Goal: Check status: Check status

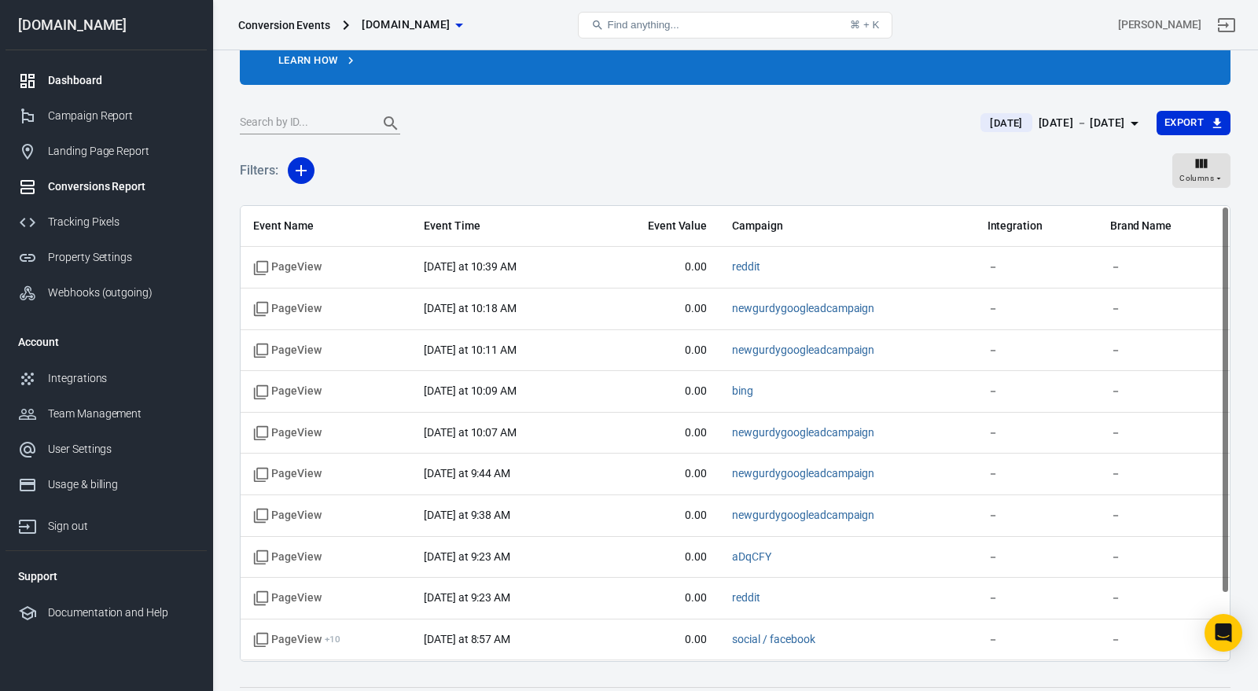
click at [62, 81] on div "Dashboard" at bounding box center [121, 80] width 146 height 17
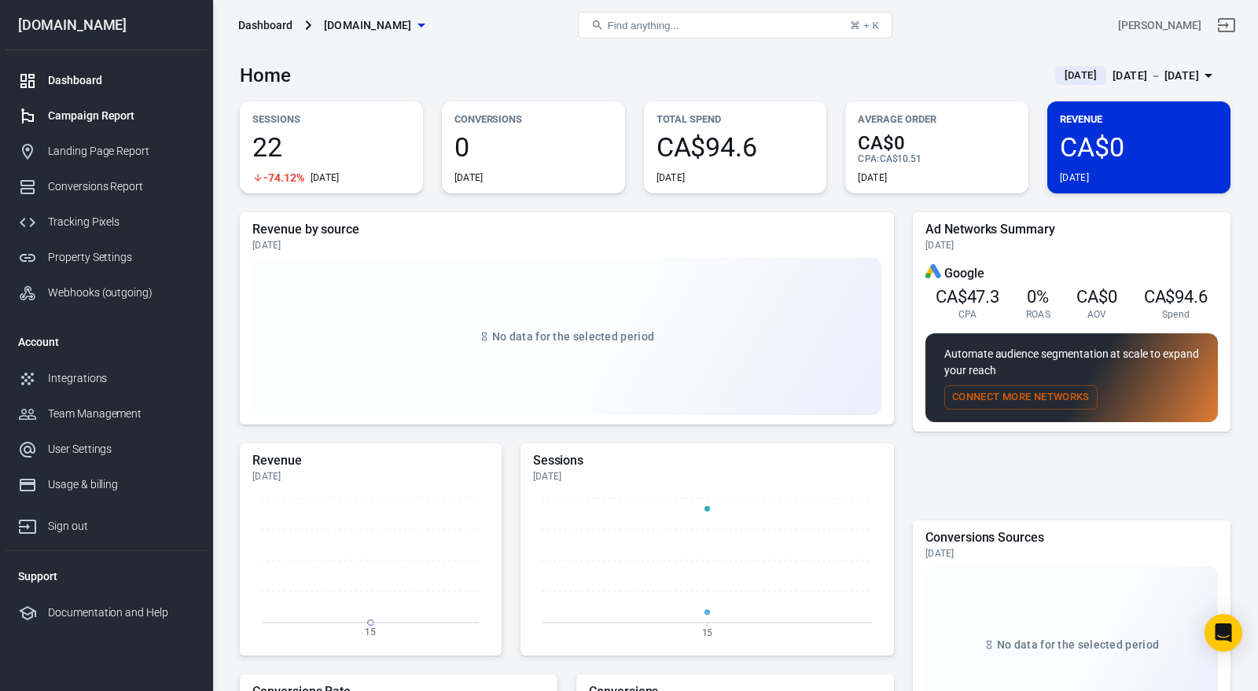
click at [150, 110] on div "Campaign Report" at bounding box center [121, 116] width 146 height 17
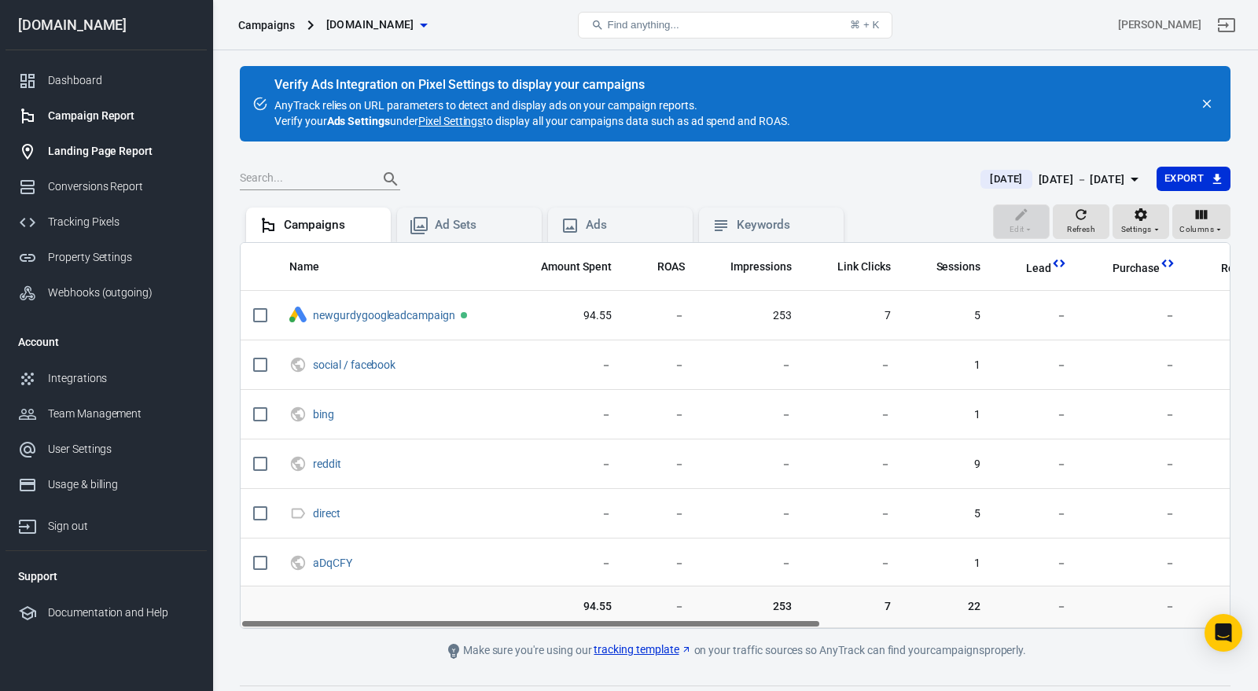
click at [142, 156] on div "Landing Page Report" at bounding box center [121, 151] width 146 height 17
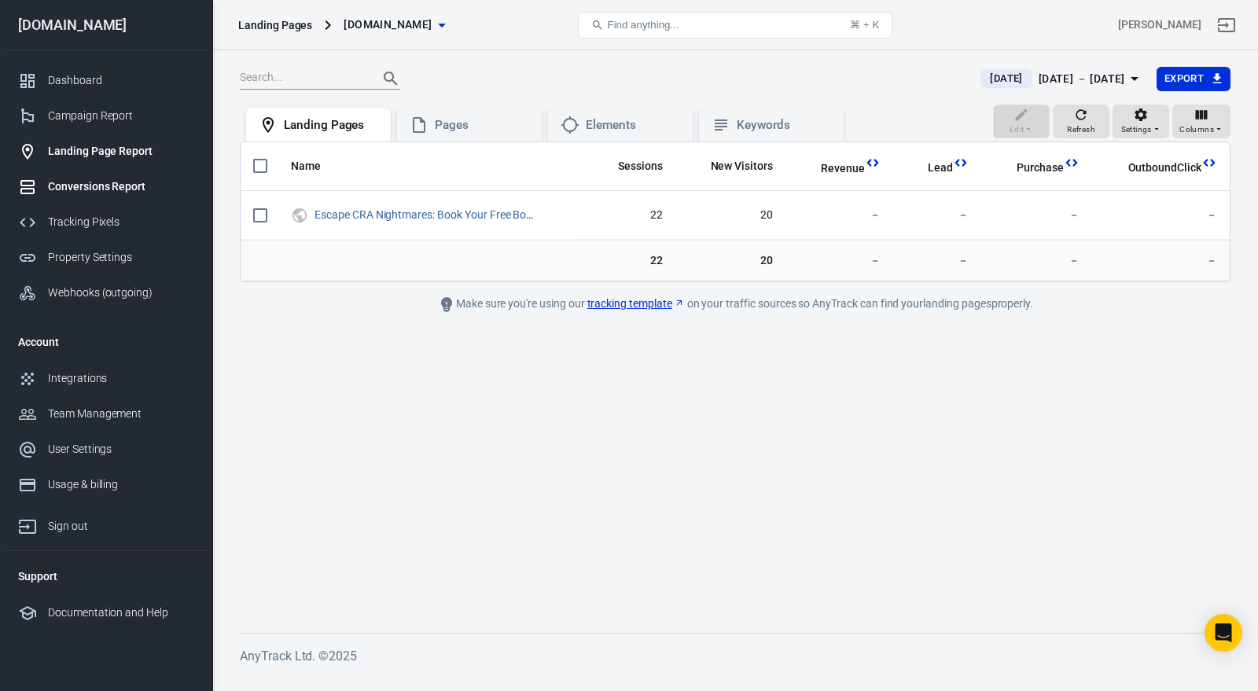
click at [137, 186] on div "Conversions Report" at bounding box center [121, 186] width 146 height 17
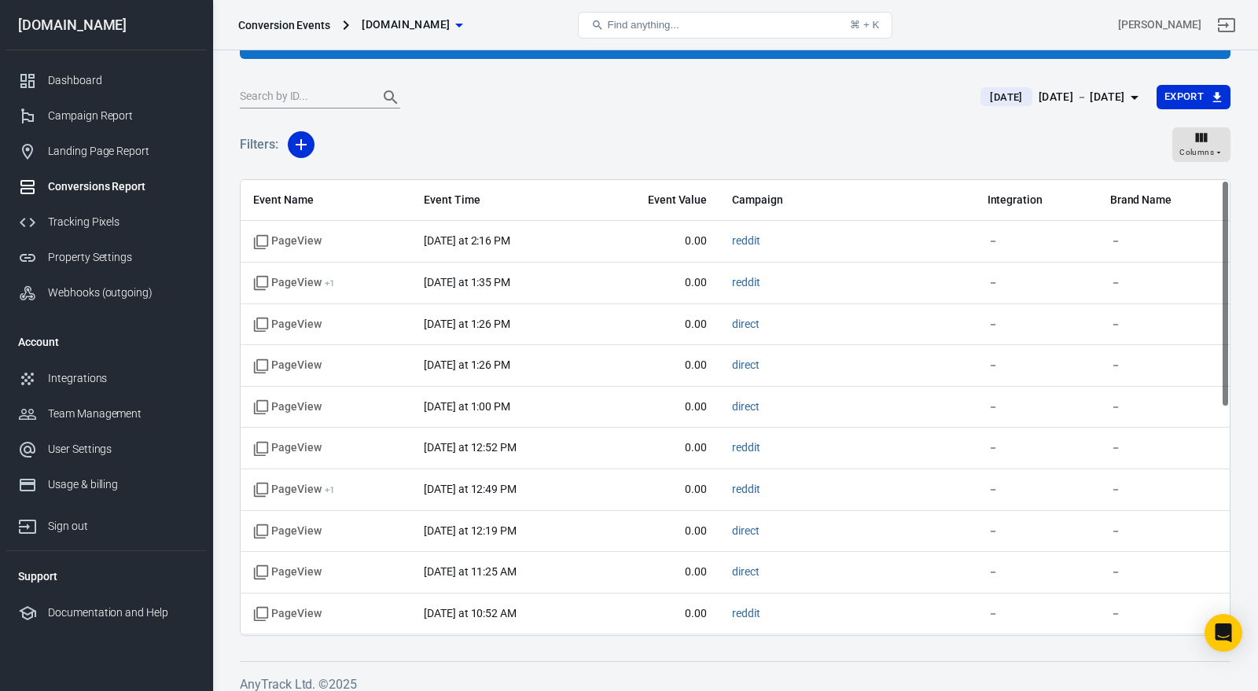
scroll to position [119, 0]
click at [1087, 90] on div "[DATE] － [DATE]" at bounding box center [1082, 97] width 86 height 20
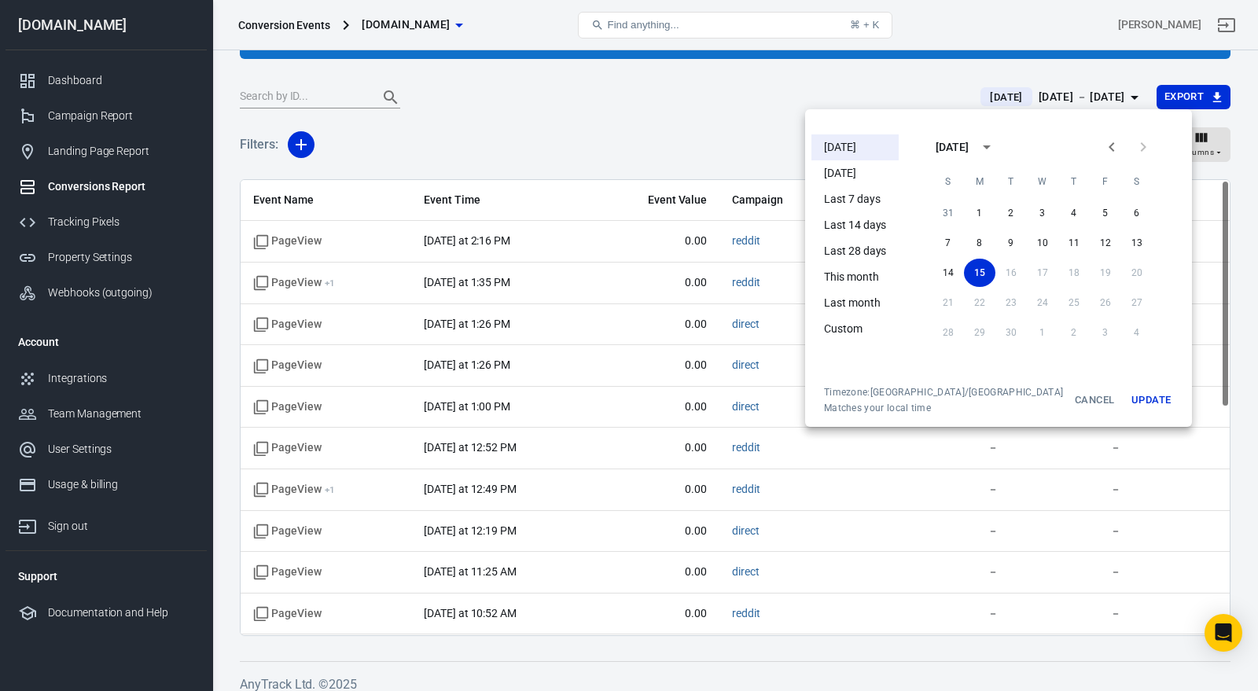
click at [1087, 90] on div at bounding box center [629, 345] width 1258 height 691
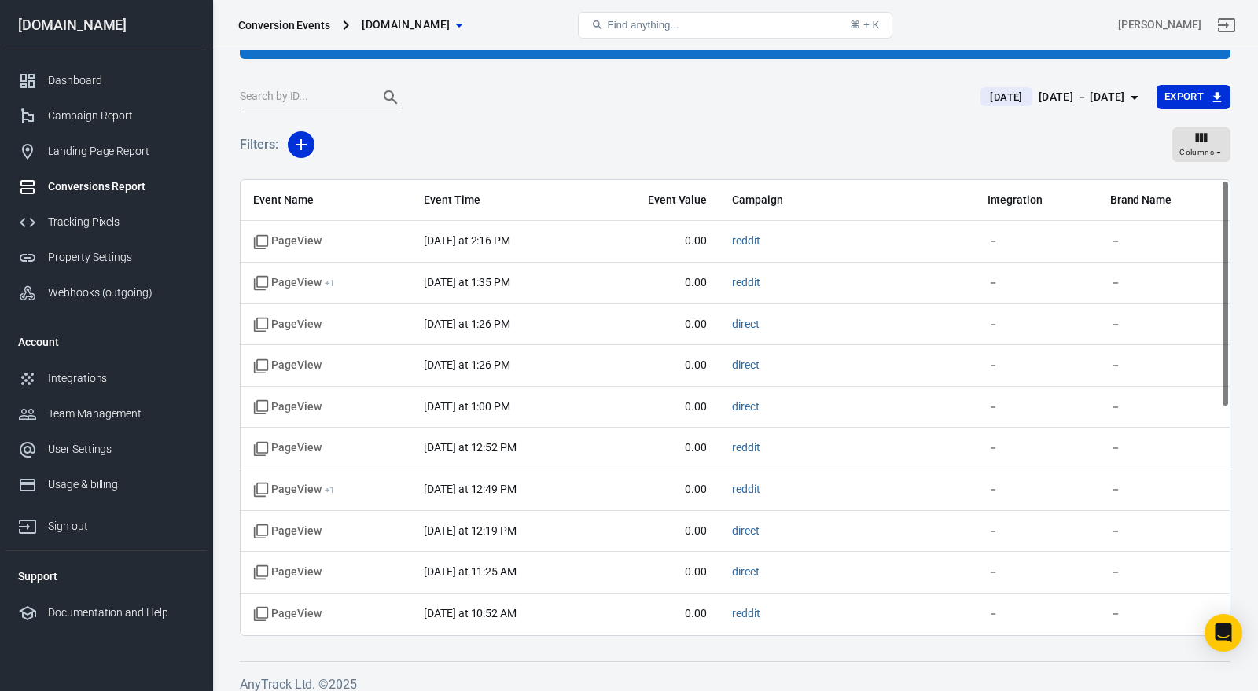
click at [1039, 105] on div "[DATE] － [DATE]" at bounding box center [1082, 97] width 86 height 20
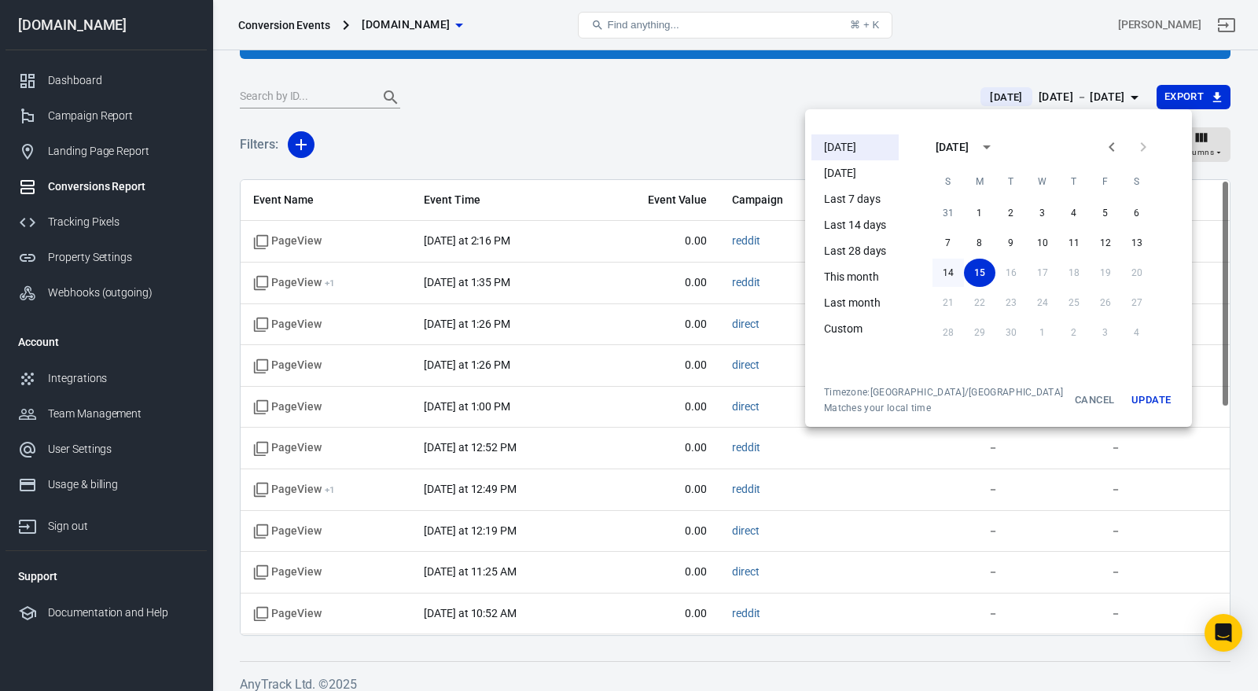
click at [936, 267] on button "14" at bounding box center [947, 273] width 31 height 28
click at [1127, 399] on button "Update" at bounding box center [1151, 400] width 50 height 28
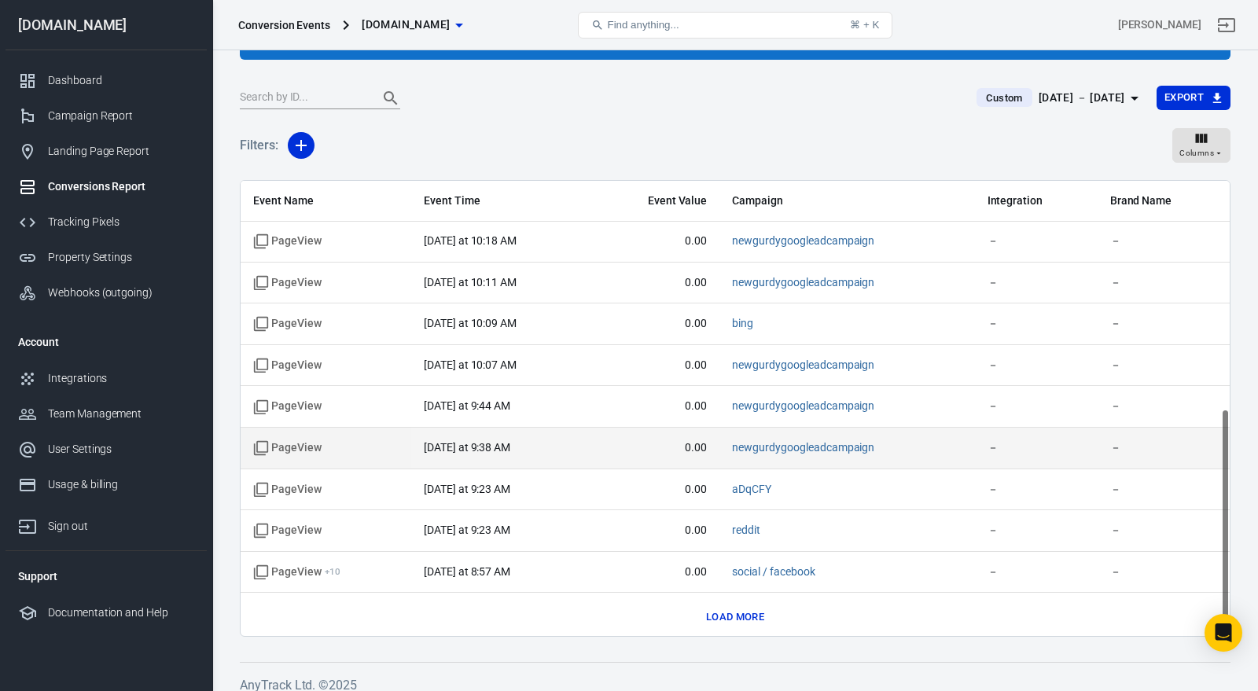
scroll to position [130, 0]
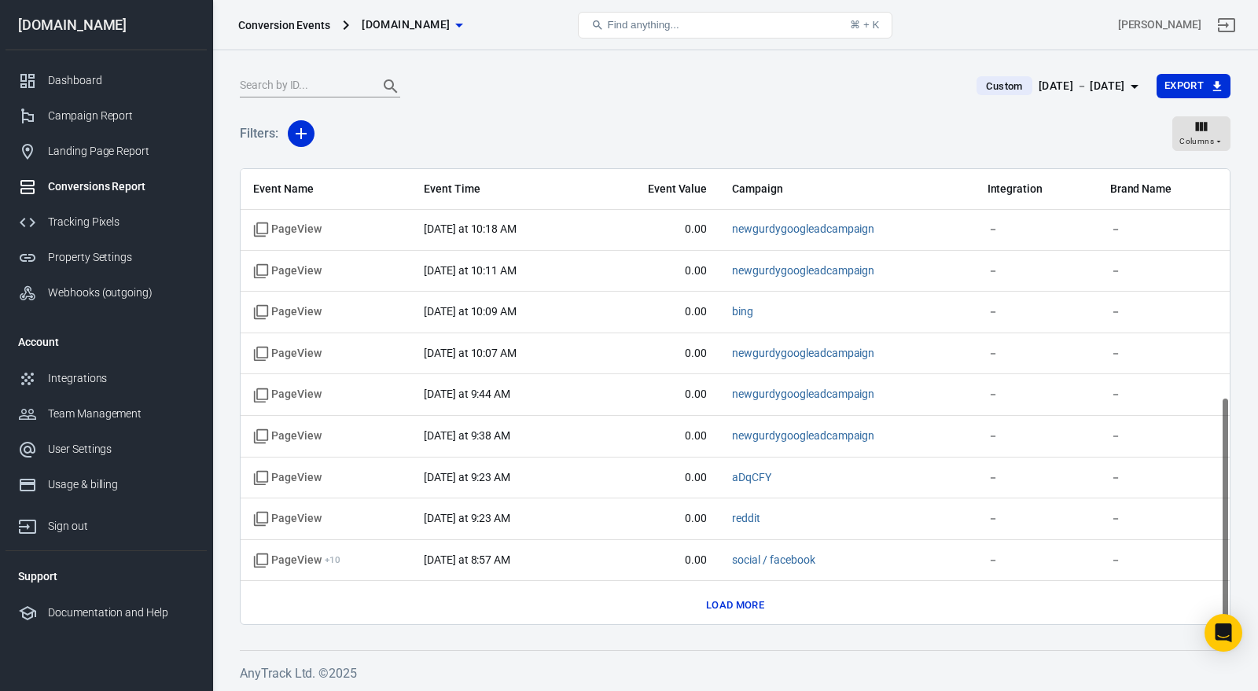
click at [747, 598] on button "Load more" at bounding box center [735, 606] width 66 height 24
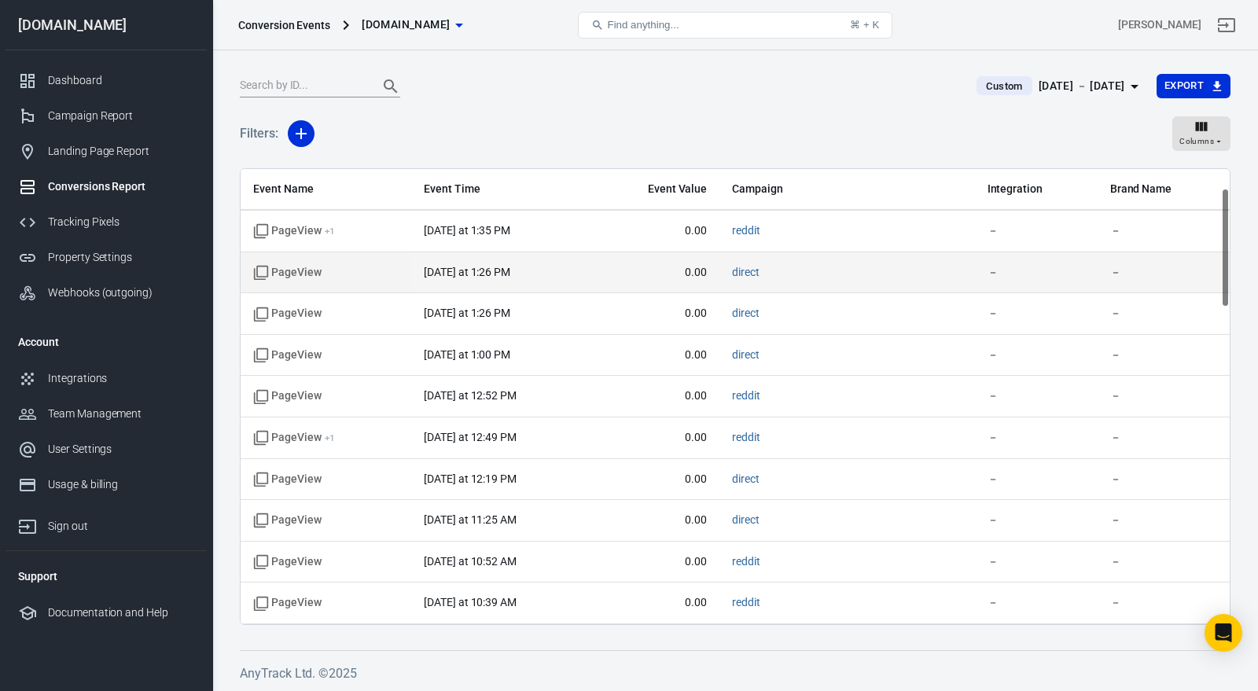
scroll to position [0, 0]
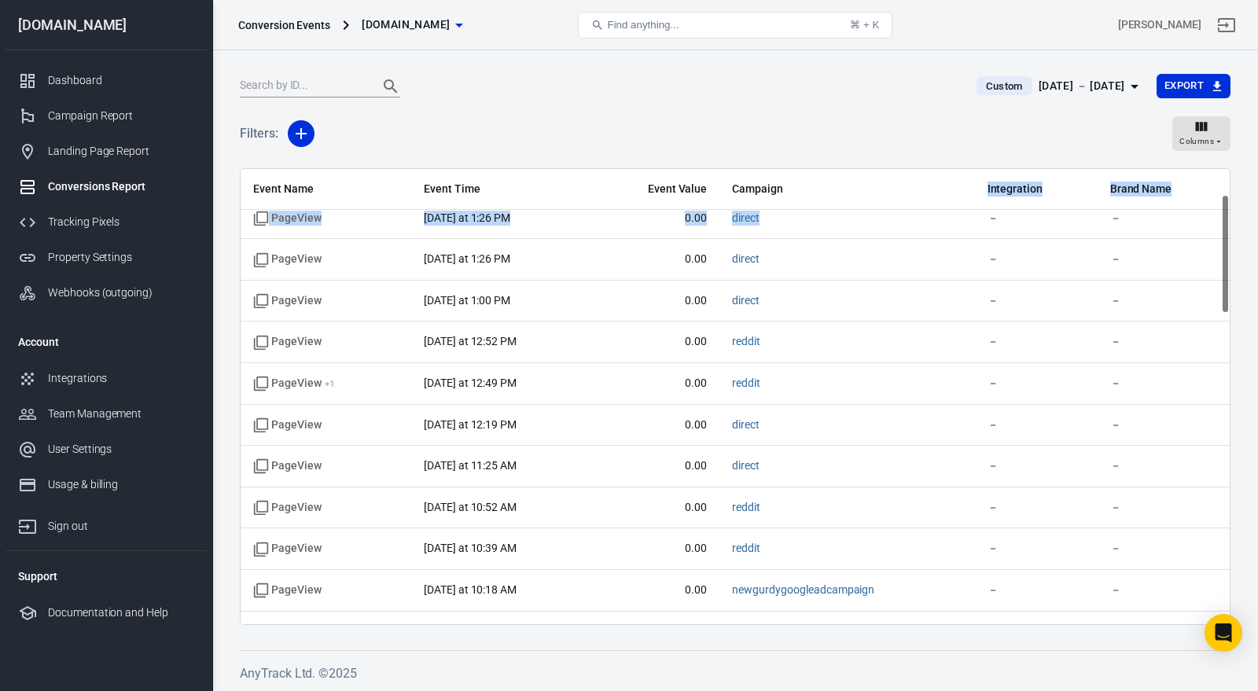
drag, startPoint x: 987, startPoint y: 233, endPoint x: 964, endPoint y: 168, distance: 68.6
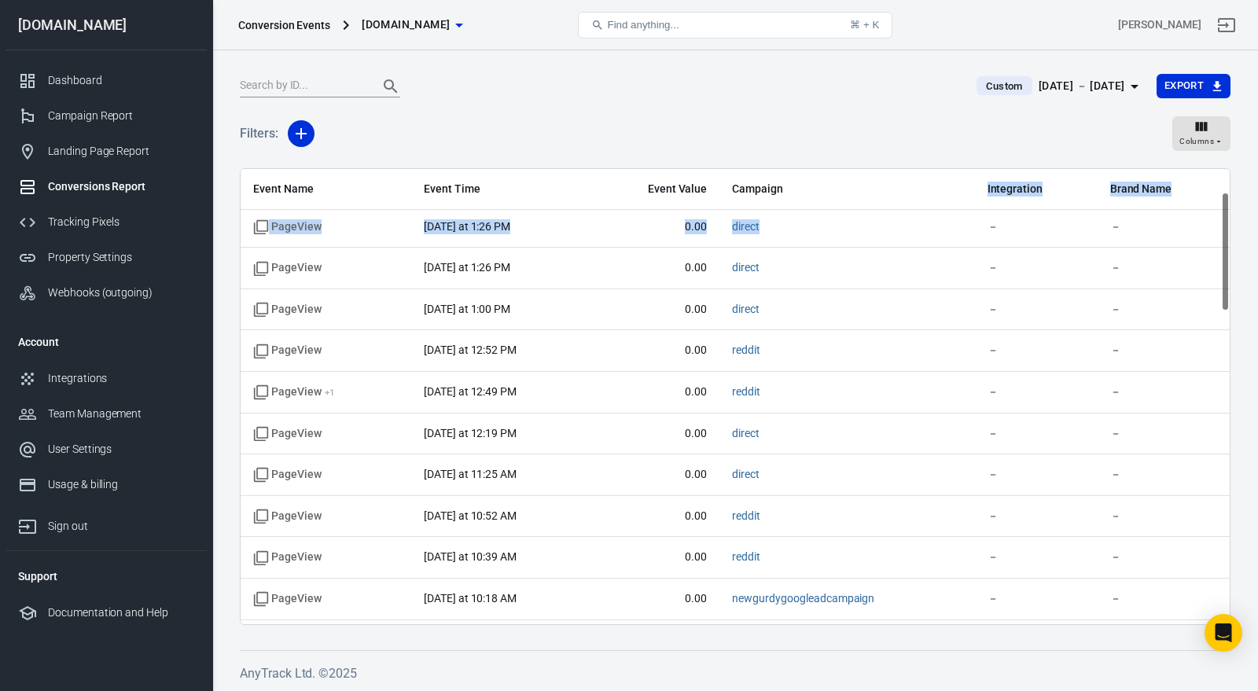
scroll to position [99, 0]
